Goal: Task Accomplishment & Management: Use online tool/utility

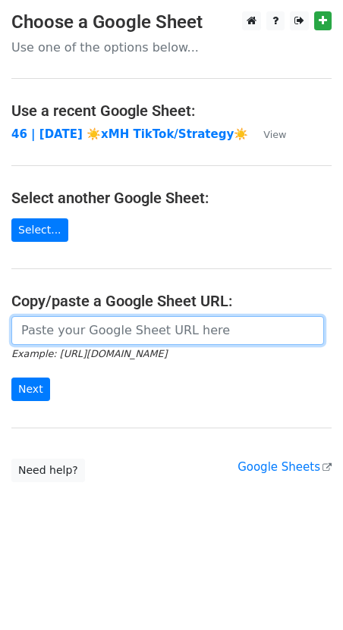
click at [136, 320] on input "url" at bounding box center [167, 330] width 312 height 29
paste input "https://docs.google.com/spreadsheets/d/1QYFPn78vBaJx2D51jOwmPvLe6SSl3trZECSK92y…"
type input "https://docs.google.com/spreadsheets/d/1QYFPn78vBaJx2D51jOwmPvLe6SSl3trZECSK92y…"
click at [11, 377] on input "Next" at bounding box center [30, 388] width 39 height 23
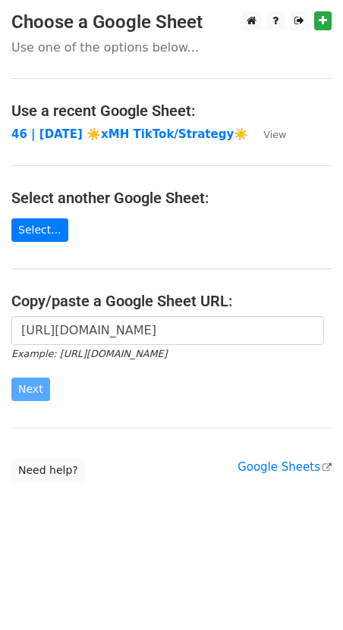
scroll to position [0, 0]
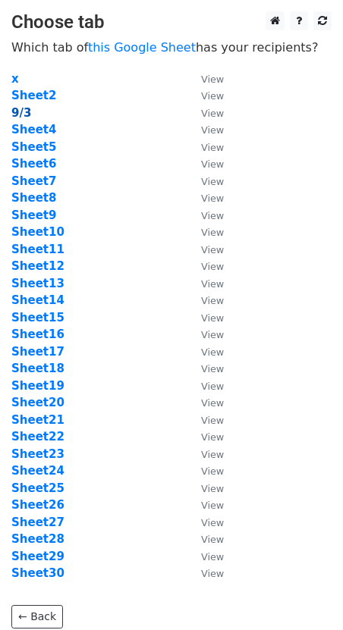
click at [19, 109] on strong "9/3" at bounding box center [21, 113] width 20 height 14
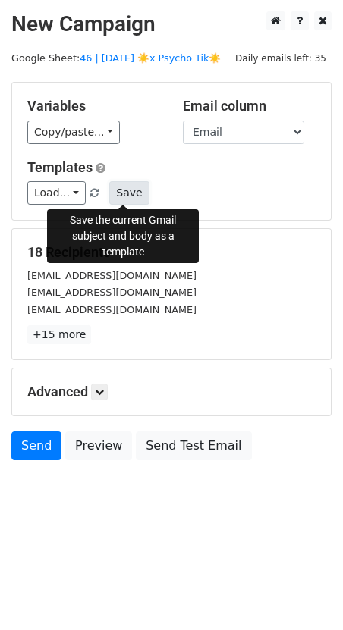
click at [114, 183] on button "Save" at bounding box center [128, 192] width 39 height 23
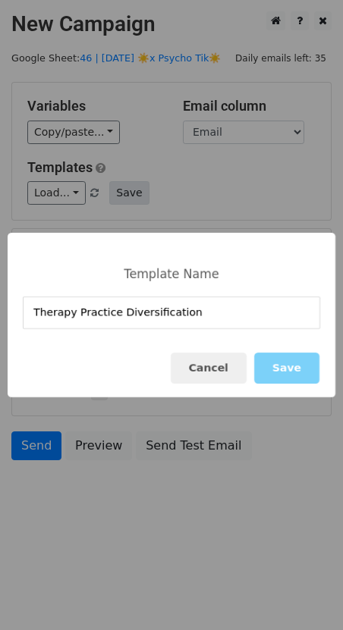
type input "Therapy Practice Diversification"
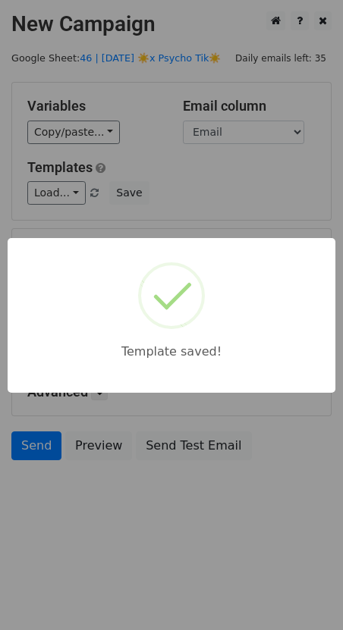
click at [49, 201] on div "Template saved!" at bounding box center [171, 315] width 343 height 630
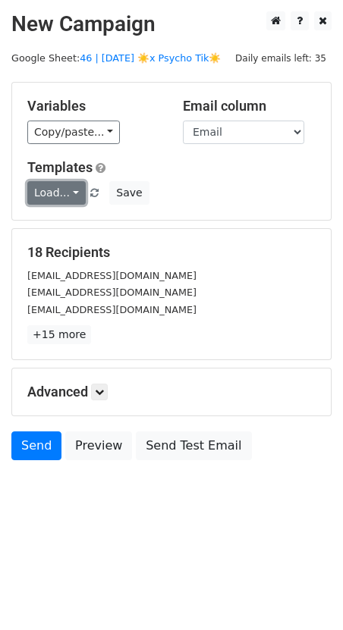
click at [63, 195] on link "Load..." at bounding box center [56, 192] width 58 height 23
click at [42, 195] on link "Load..." at bounding box center [56, 192] width 58 height 23
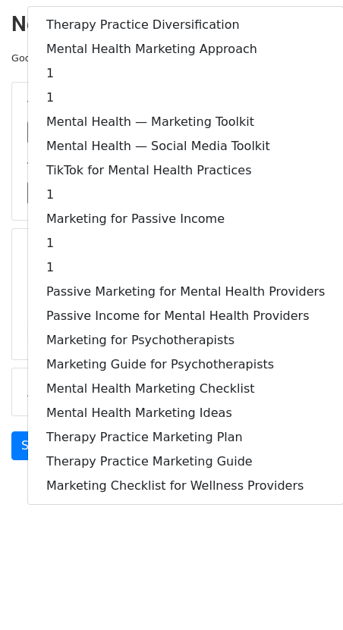
click at [161, 592] on html "New Campaign Daily emails left: 35 Google Sheet: 46 | SEPT 3 ☀️x Psycho Tik☀️ V…" at bounding box center [171, 315] width 343 height 630
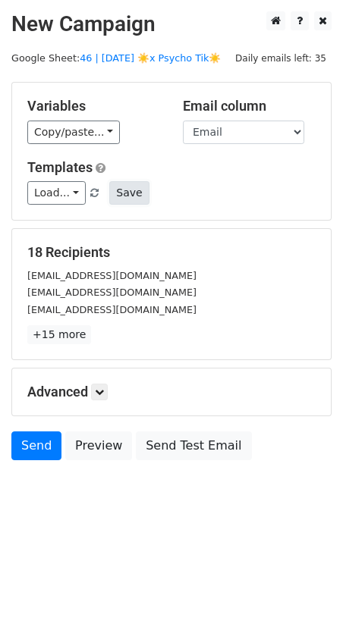
click at [114, 200] on button "Save" at bounding box center [128, 192] width 39 height 23
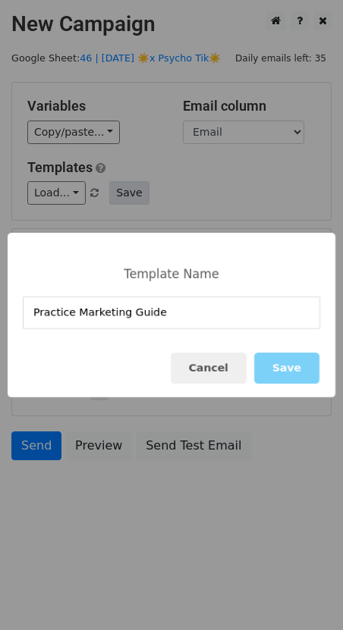
type input "Practice Marketing Guide"
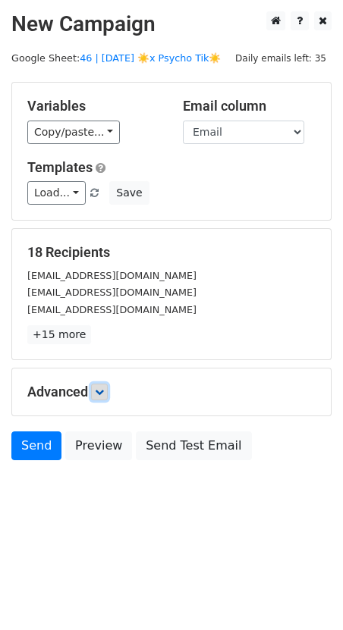
click at [108, 396] on link at bounding box center [99, 391] width 17 height 17
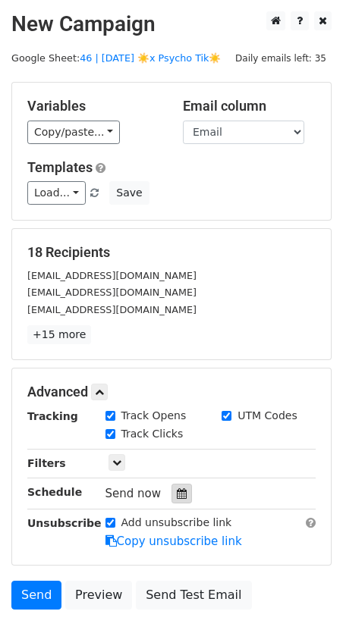
click at [177, 494] on icon at bounding box center [182, 493] width 10 height 11
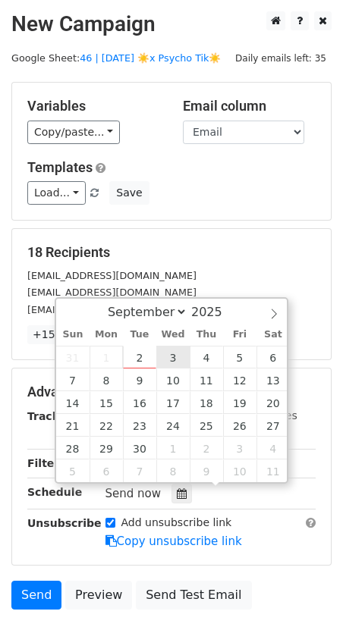
type input "2025-09-03 12:00"
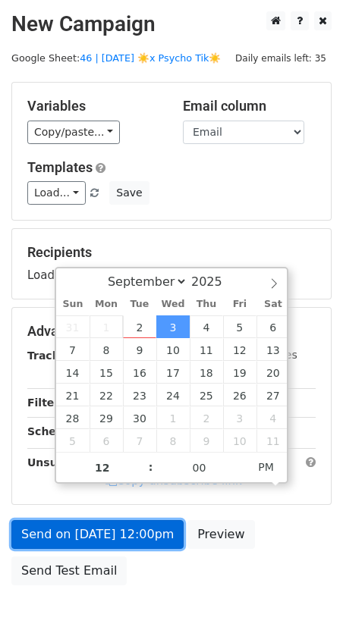
click at [135, 534] on link "Send on Sep 3 at 12:00pm" at bounding box center [97, 534] width 172 height 29
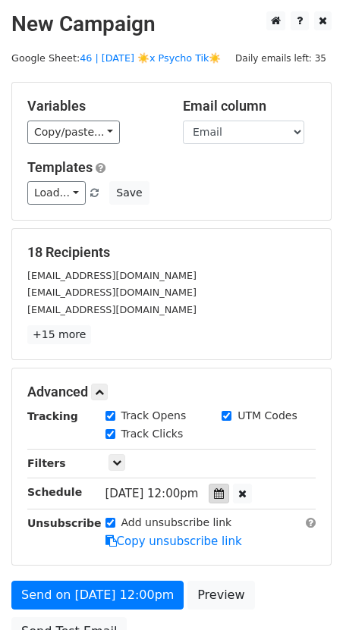
click at [224, 489] on icon at bounding box center [219, 493] width 10 height 11
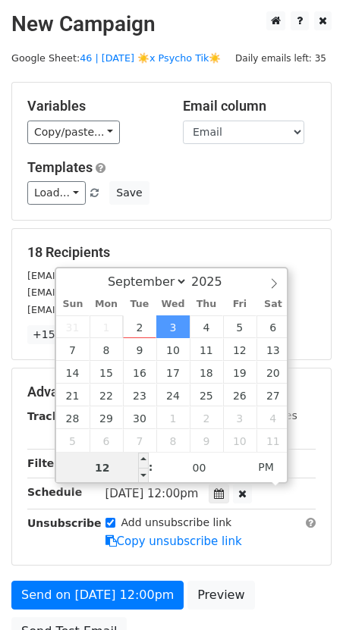
click at [106, 459] on input "12" at bounding box center [102, 467] width 92 height 30
type input "7"
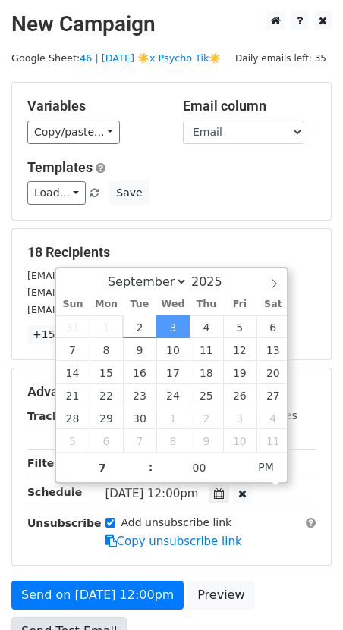
type input "2025-09-03 19:00"
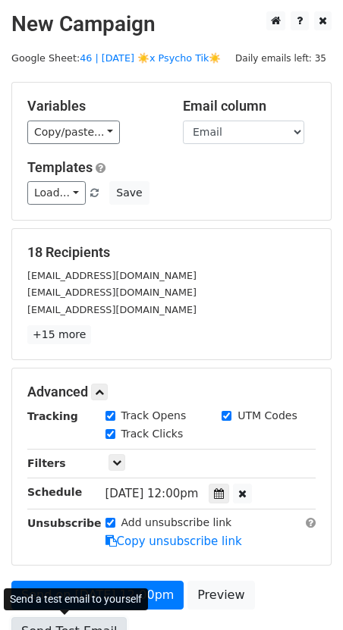
click at [77, 621] on link "Send Test Email" at bounding box center [68, 631] width 115 height 29
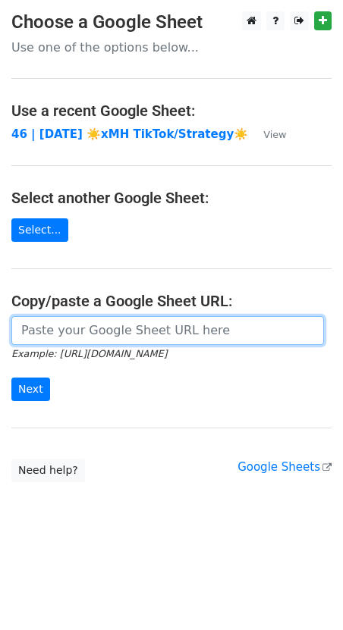
click at [71, 321] on input "url" at bounding box center [167, 330] width 312 height 29
paste input "https://docs.google.com/spreadsheets/d/1QYFPn78vBaJx2D51jOwmPvLe6SSl3trZECSK92y…"
type input "https://docs.google.com/spreadsheets/d/1QYFPn78vBaJx2D51jOwmPvLe6SSl3trZECSK92y…"
click at [11, 377] on input "Next" at bounding box center [30, 388] width 39 height 23
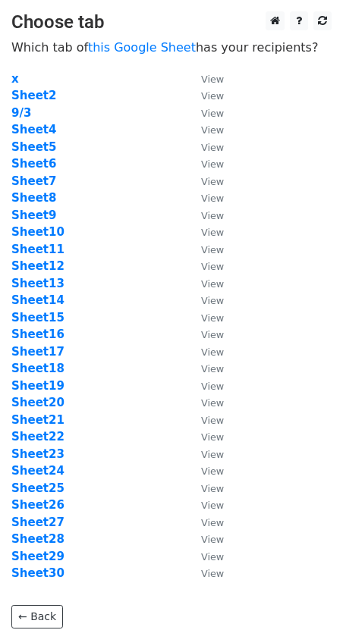
click at [36, 139] on td "Sheet5" at bounding box center [98, 147] width 174 height 17
click at [31, 132] on strong "Sheet4" at bounding box center [33, 130] width 45 height 14
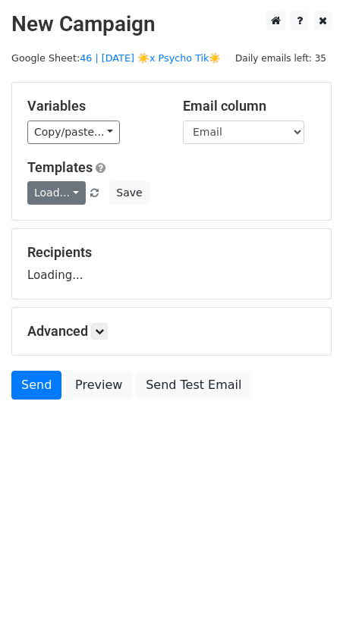
click at [54, 194] on link "Load..." at bounding box center [56, 192] width 58 height 23
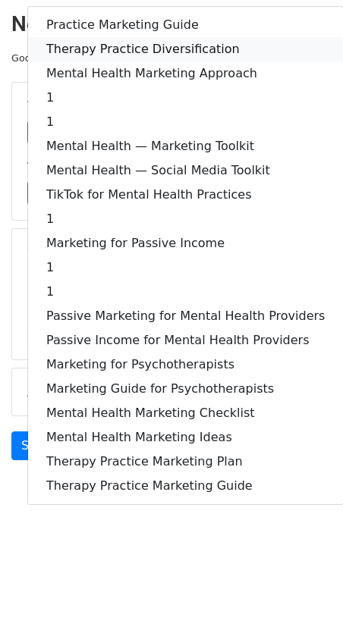
click at [101, 42] on link "Therapy Practice Diversification" at bounding box center [185, 49] width 315 height 24
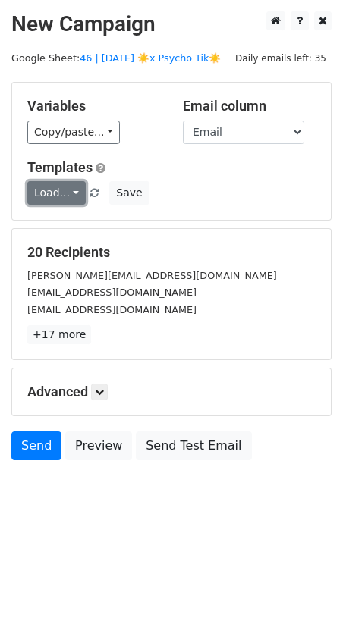
click at [64, 190] on link "Load..." at bounding box center [56, 192] width 58 height 23
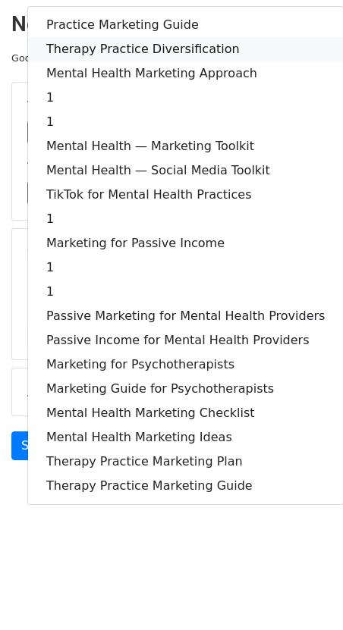
click at [92, 44] on link "Therapy Practice Diversification" at bounding box center [185, 49] width 315 height 24
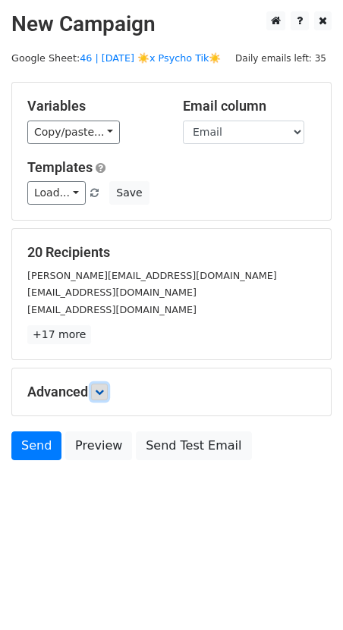
click at [104, 390] on icon at bounding box center [99, 391] width 9 height 9
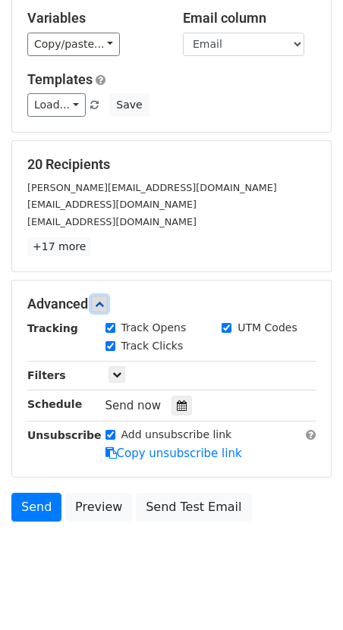
scroll to position [106, 0]
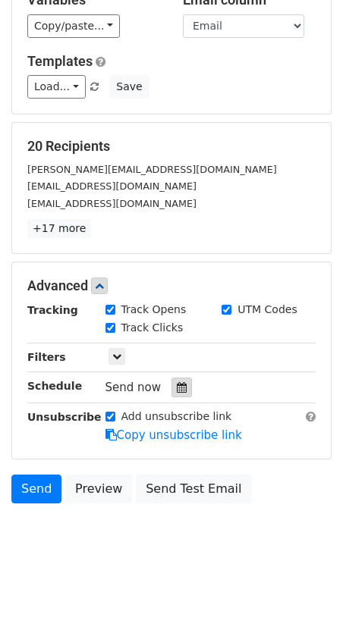
click at [177, 388] on icon at bounding box center [182, 387] width 10 height 11
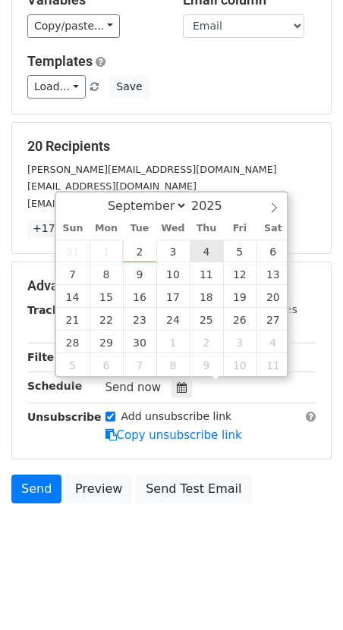
type input "[DATE] 12:00"
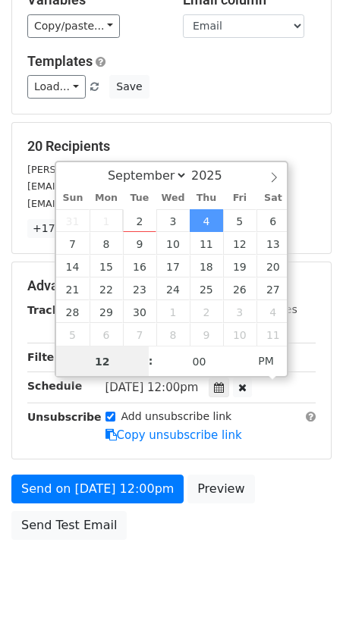
type input "7"
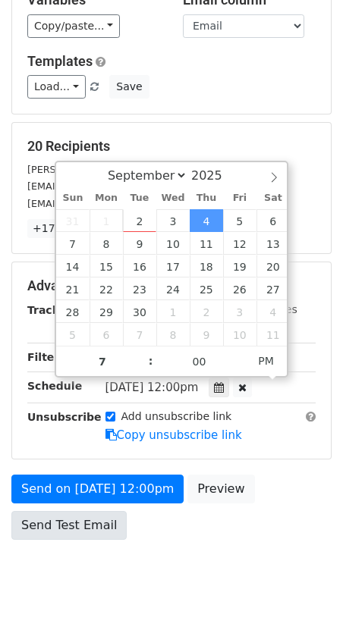
type input "[DATE] 19:00"
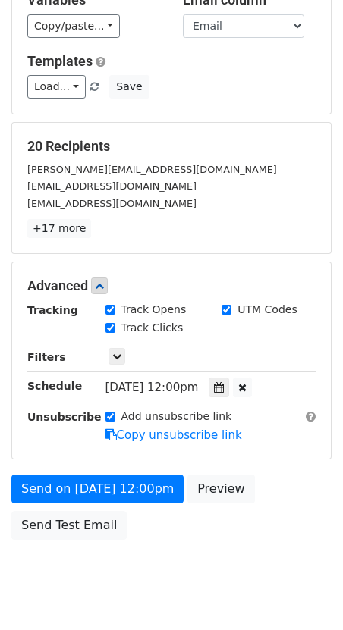
click at [70, 542] on div "Send on [DATE] 12:00pm Preview Send Test Email" at bounding box center [171, 510] width 343 height 73
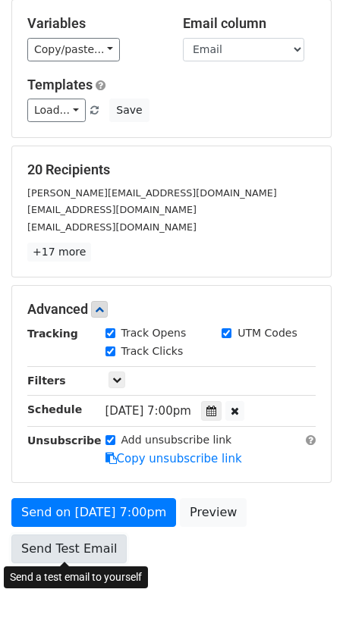
click at [84, 531] on body "New Campaign Daily emails left: 35 Google Sheet: 46 | [DATE] ☀️x Psycho Tik☀️ V…" at bounding box center [171, 280] width 343 height 703
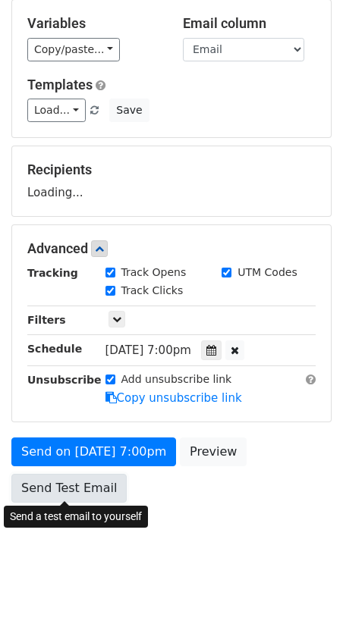
click at [99, 484] on link "Send Test Email" at bounding box center [68, 488] width 115 height 29
